Goal: Find specific page/section: Find specific page/section

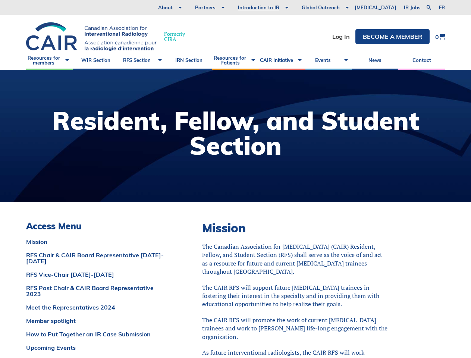
click at [235, 179] on div at bounding box center [235, 136] width 471 height 132
click at [428, 7] on link at bounding box center [428, 7] width 9 height 9
